Goal: Task Accomplishment & Management: Use online tool/utility

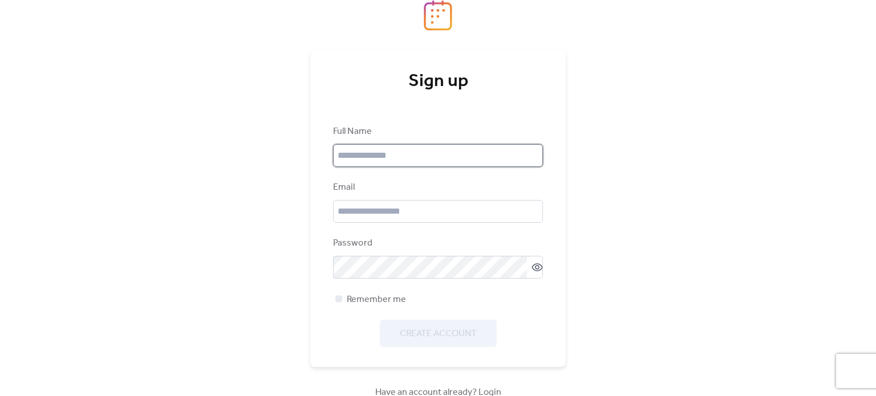
click at [420, 150] on input "text" at bounding box center [438, 155] width 210 height 23
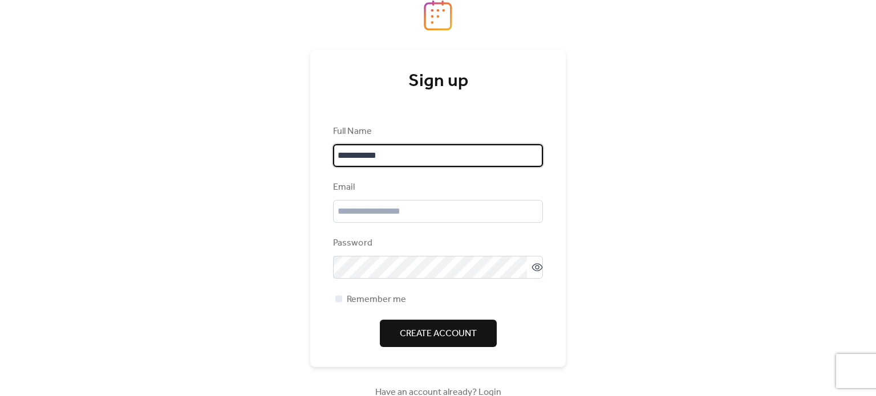
type input "**********"
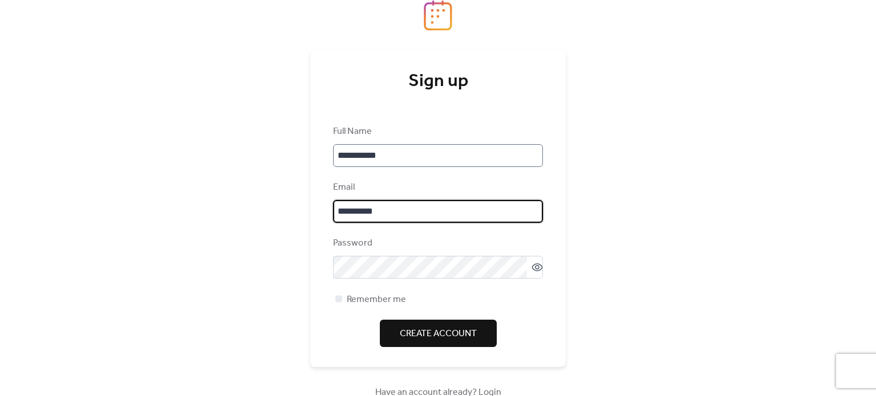
type input "**********"
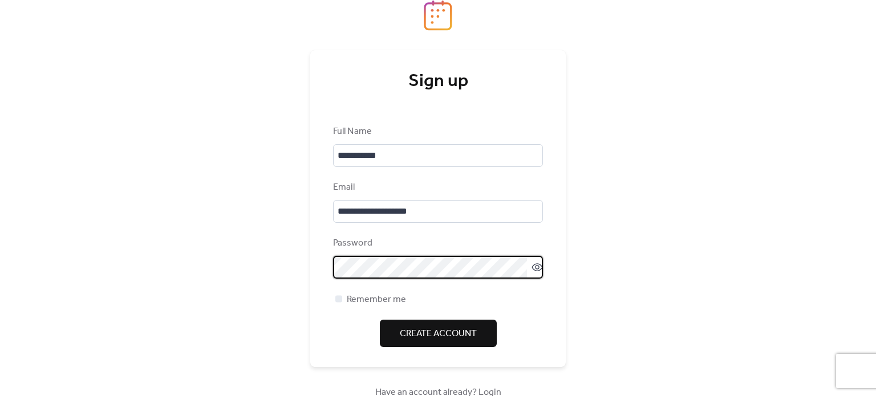
click at [457, 333] on span "Create Account" at bounding box center [438, 334] width 77 height 14
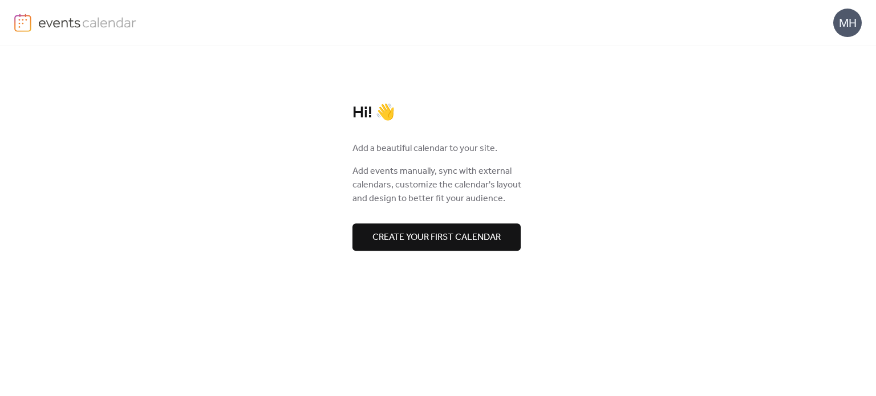
click at [453, 248] on button "Create your first calendar" at bounding box center [436, 237] width 168 height 27
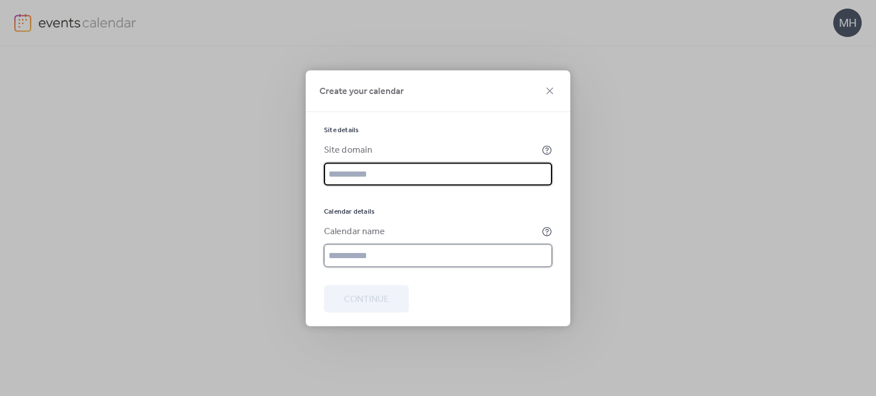
click at [370, 253] on input "text" at bounding box center [438, 255] width 228 height 23
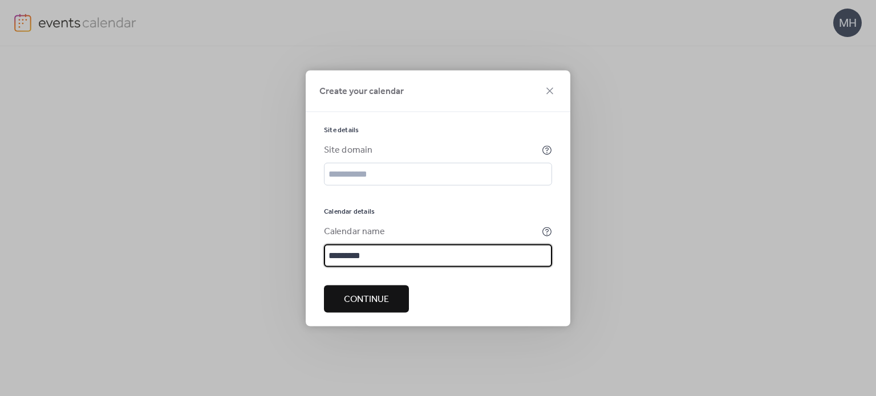
type input "*********"
click at [382, 294] on span "Continue" at bounding box center [366, 300] width 45 height 14
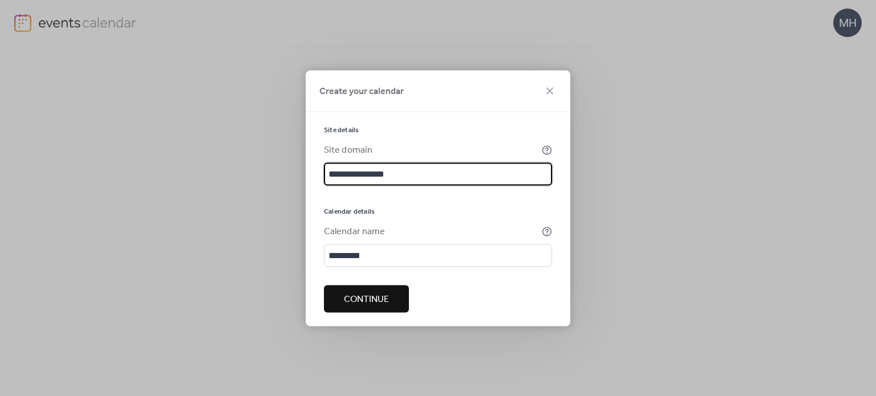
type input "**********"
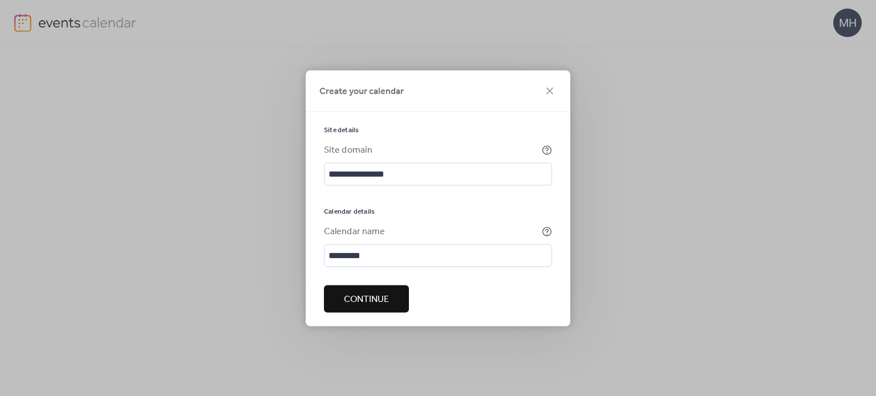
click at [379, 302] on span "Continue" at bounding box center [366, 300] width 45 height 14
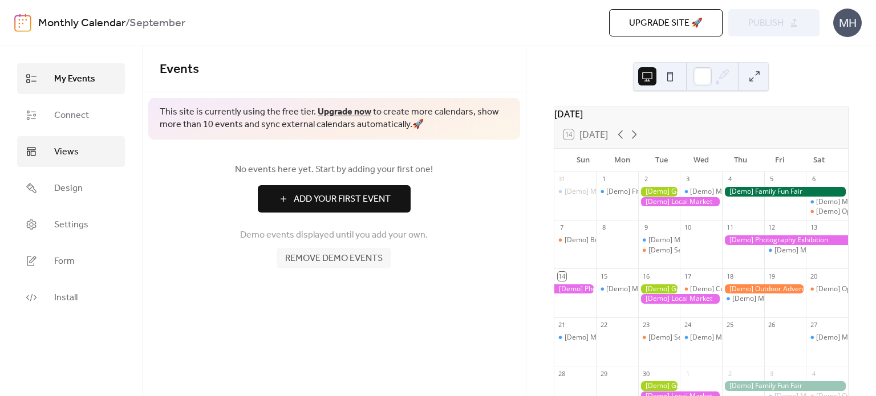
click at [69, 157] on span "Views" at bounding box center [66, 152] width 25 height 14
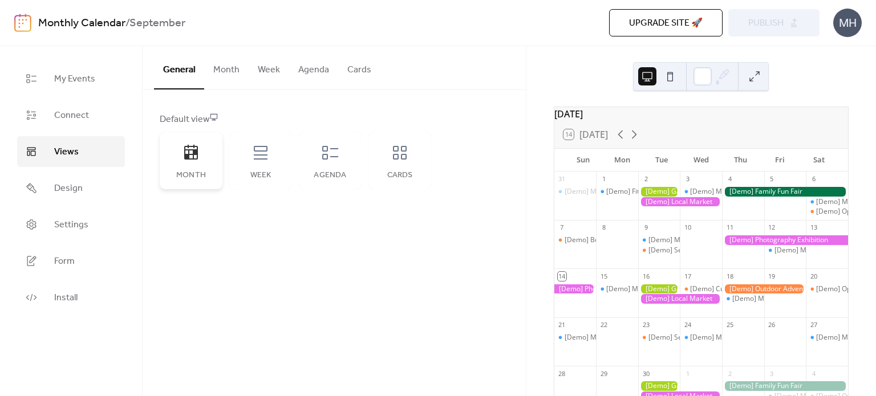
click at [188, 159] on icon at bounding box center [191, 153] width 18 height 18
click at [237, 67] on button "Month" at bounding box center [226, 67] width 44 height 42
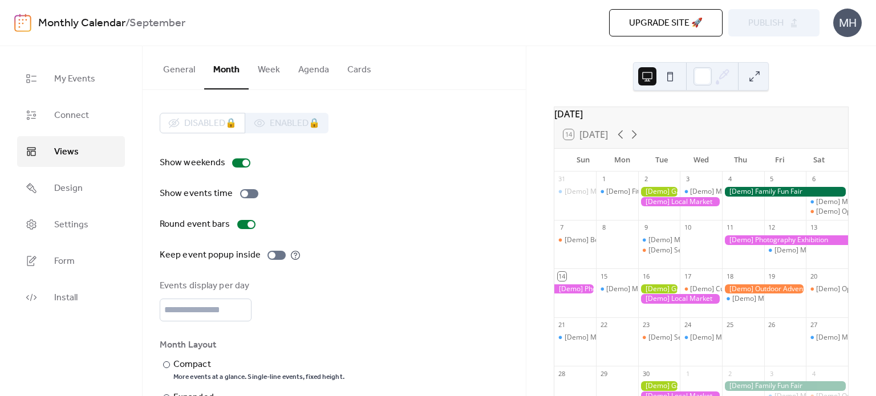
click at [196, 69] on button "General" at bounding box center [179, 67] width 50 height 42
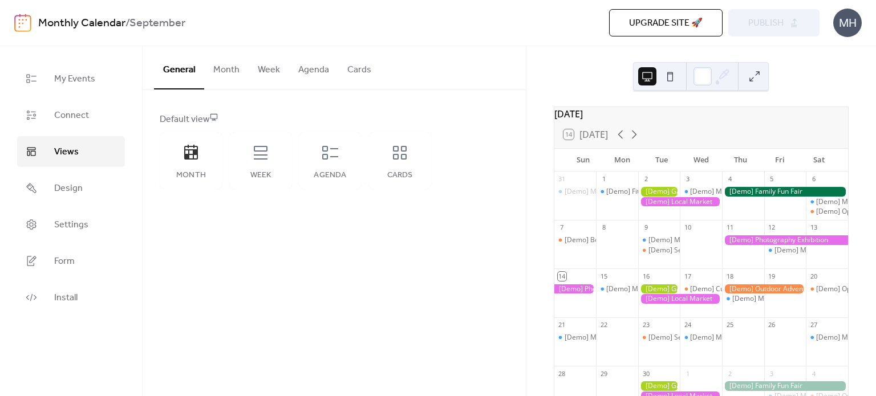
click at [684, 232] on div "10" at bounding box center [687, 228] width 9 height 9
click at [702, 207] on div at bounding box center [680, 202] width 84 height 10
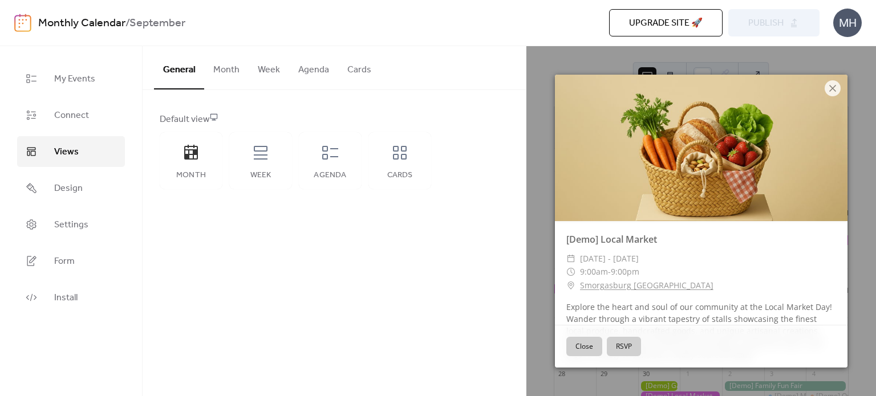
click at [842, 86] on div at bounding box center [701, 148] width 293 height 147
click at [837, 87] on icon at bounding box center [833, 89] width 14 height 14
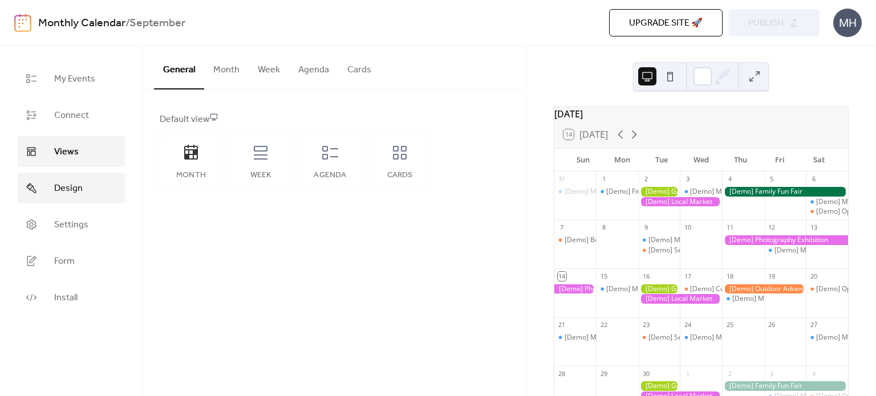
click at [63, 189] on span "Design" at bounding box center [68, 189] width 29 height 14
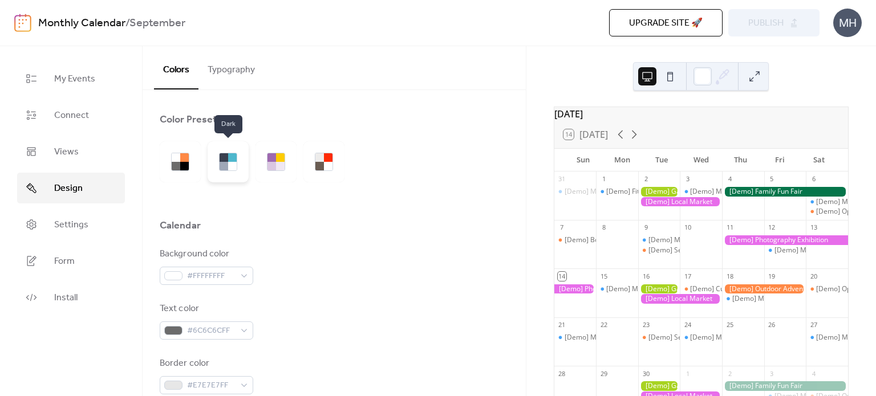
click at [228, 173] on div at bounding box center [228, 161] width 41 height 41
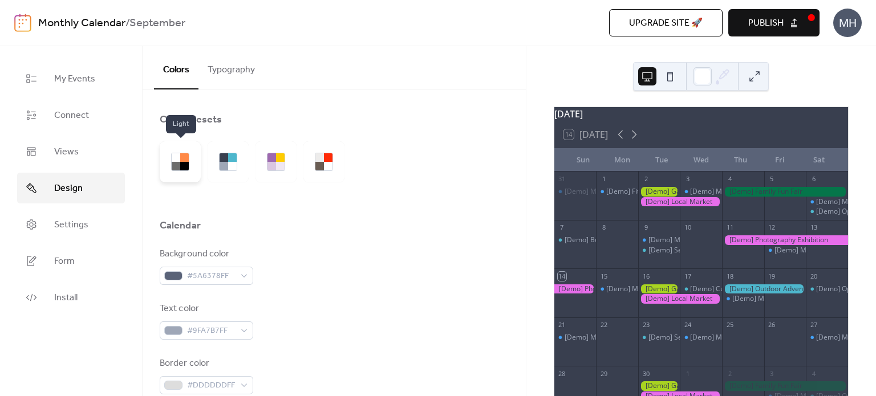
click at [185, 164] on div at bounding box center [184, 166] width 9 height 9
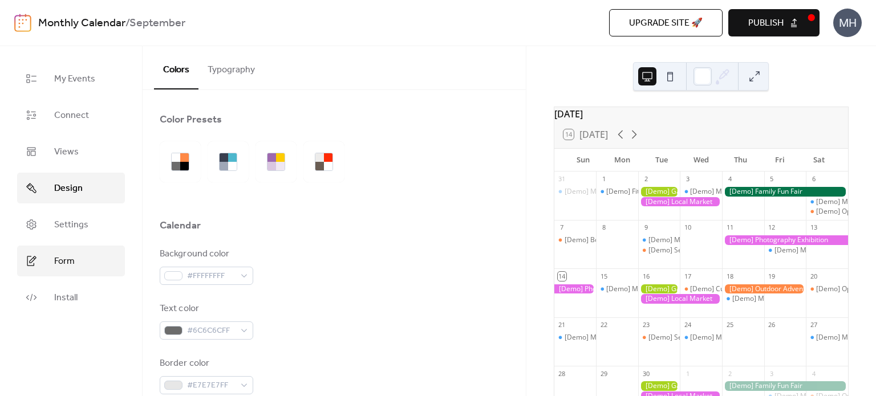
click at [70, 259] on span "Form" at bounding box center [64, 262] width 21 height 14
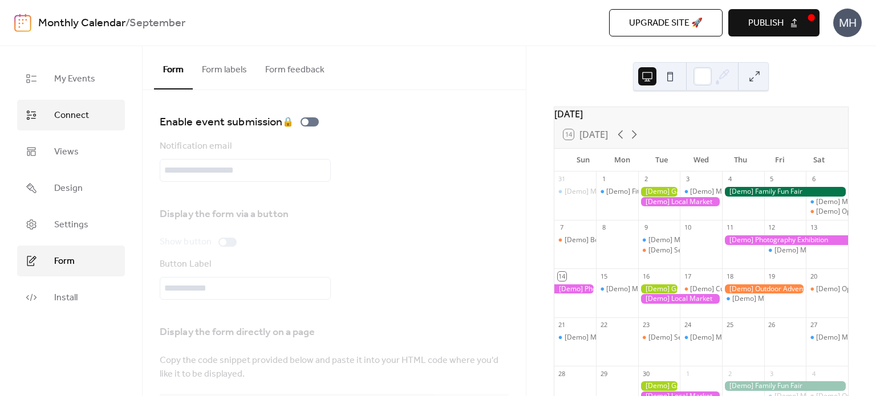
click at [80, 122] on span "Connect" at bounding box center [71, 116] width 35 height 14
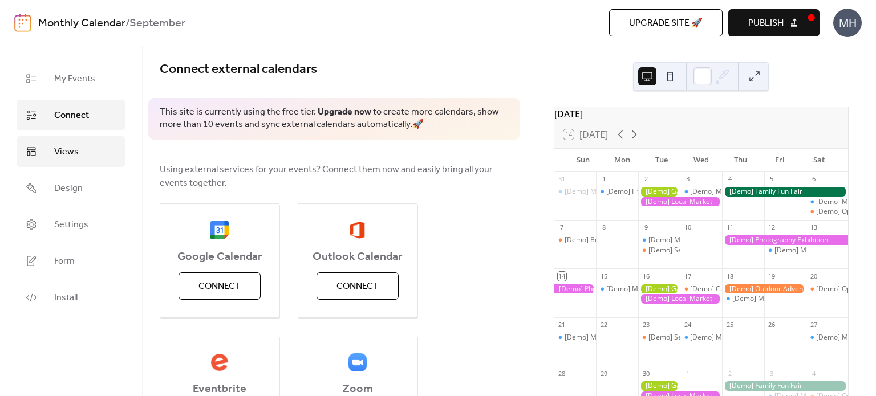
click at [78, 159] on link "Views" at bounding box center [71, 151] width 108 height 31
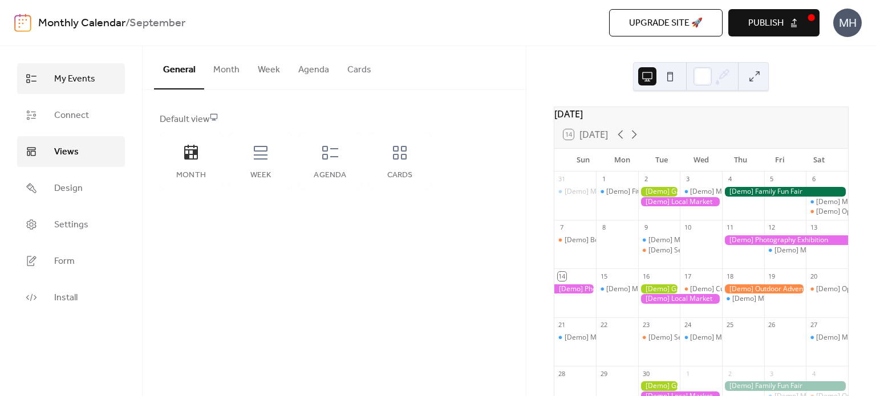
click at [84, 79] on span "My Events" at bounding box center [74, 79] width 41 height 14
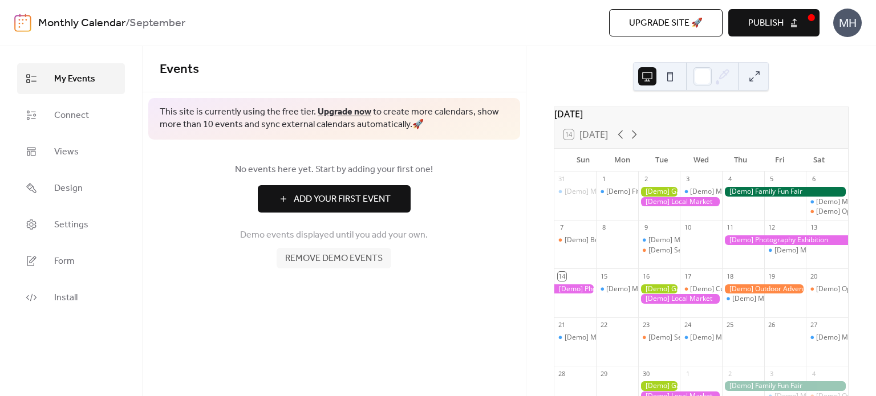
click at [347, 200] on span "Add Your First Event" at bounding box center [342, 200] width 97 height 14
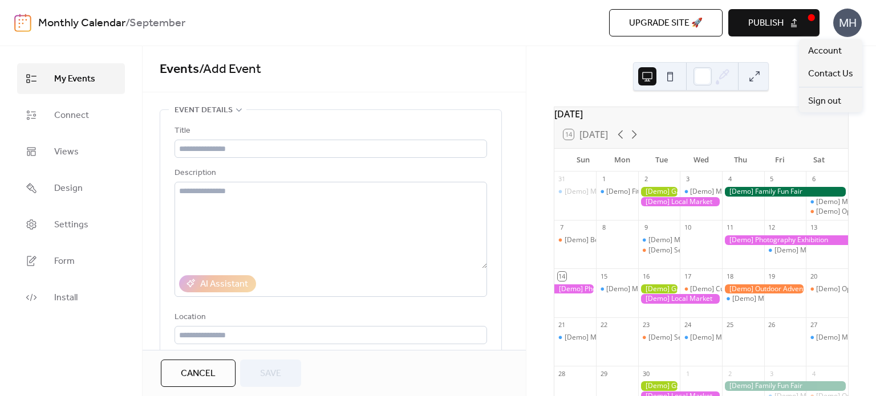
click at [853, 31] on div "MH" at bounding box center [847, 23] width 29 height 29
click at [826, 101] on span "Sign out" at bounding box center [824, 102] width 33 height 14
